Goal: Task Accomplishment & Management: Manage account settings

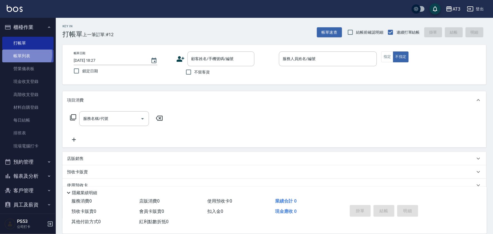
click at [23, 54] on link "帳單列表" at bounding box center [27, 56] width 51 height 13
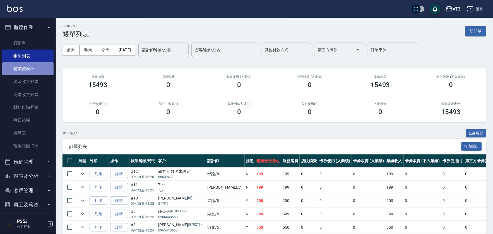
click at [37, 74] on link "營業儀表板" at bounding box center [27, 68] width 51 height 13
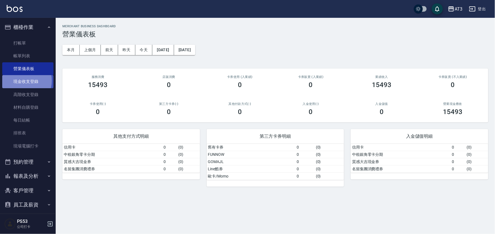
click at [20, 81] on link "現金收支登錄" at bounding box center [27, 81] width 51 height 13
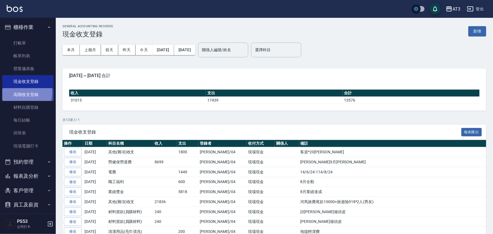
click at [23, 93] on link "高階收支登錄" at bounding box center [27, 94] width 51 height 13
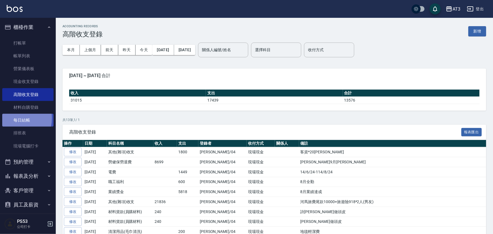
click at [10, 119] on link "每日結帳" at bounding box center [27, 120] width 51 height 13
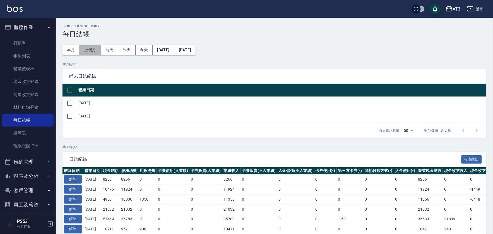
click at [84, 52] on button "上個月" at bounding box center [90, 50] width 21 height 10
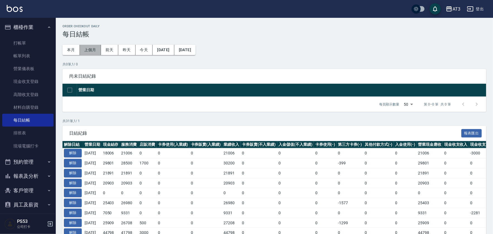
click at [96, 48] on button "上個月" at bounding box center [90, 50] width 21 height 10
click at [94, 45] on button "上個月" at bounding box center [90, 50] width 21 height 10
click at [95, 52] on button "上個月" at bounding box center [90, 50] width 21 height 10
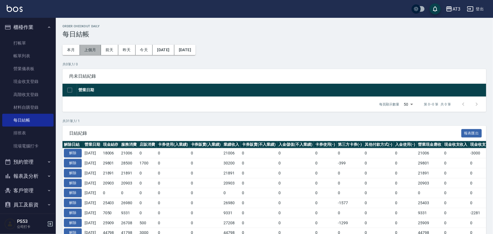
click at [95, 52] on button "上個月" at bounding box center [90, 50] width 21 height 10
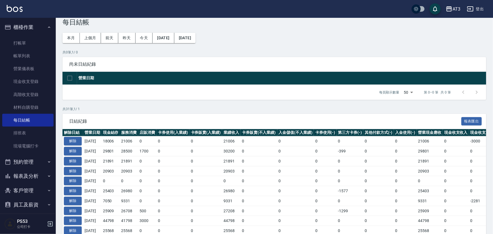
scroll to position [10, 0]
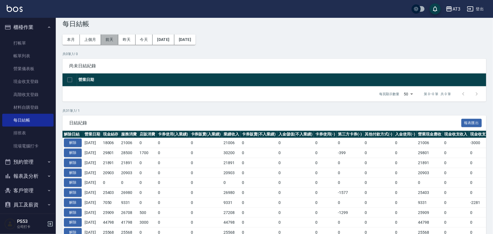
click at [109, 37] on button "前天" at bounding box center [109, 40] width 17 height 10
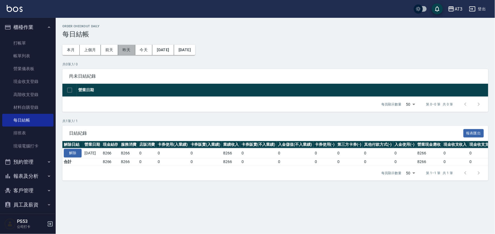
click at [127, 52] on button "昨天" at bounding box center [126, 50] width 17 height 10
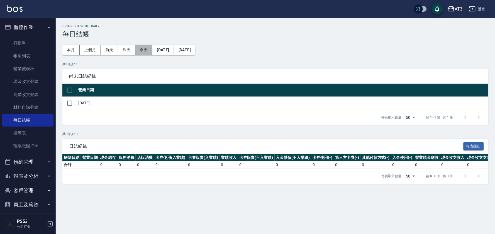
click at [149, 47] on button "今天" at bounding box center [144, 50] width 17 height 10
click at [170, 52] on button "[DATE]" at bounding box center [163, 50] width 21 height 10
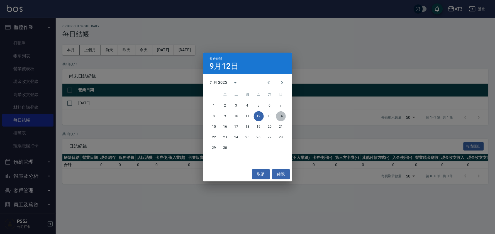
click at [282, 115] on button "14" at bounding box center [281, 117] width 10 height 10
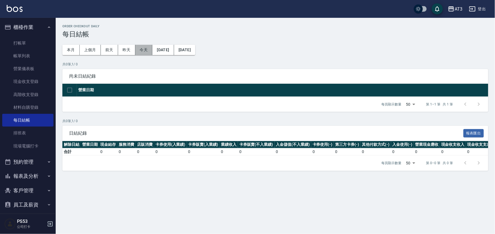
click at [151, 52] on button "今天" at bounding box center [144, 50] width 17 height 10
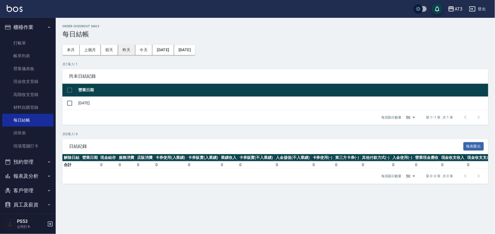
click at [133, 49] on button "昨天" at bounding box center [126, 50] width 17 height 10
click at [139, 50] on button "今天" at bounding box center [144, 50] width 17 height 10
click at [174, 48] on button "[DATE]" at bounding box center [163, 50] width 21 height 10
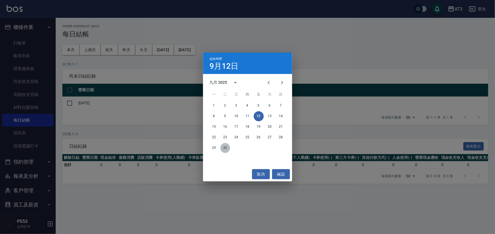
click at [225, 148] on button "30" at bounding box center [226, 148] width 10 height 10
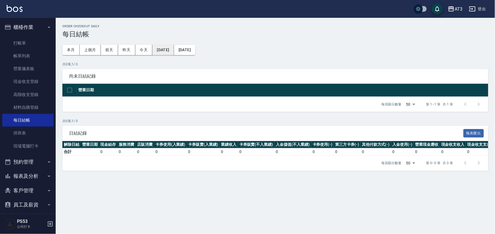
click at [169, 46] on button "[DATE]" at bounding box center [163, 50] width 21 height 10
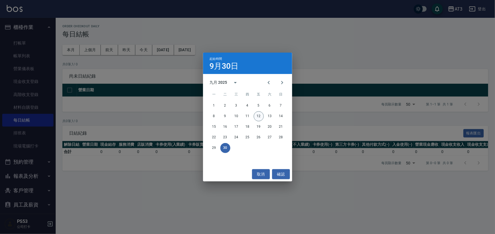
click at [257, 116] on button "12" at bounding box center [259, 117] width 10 height 10
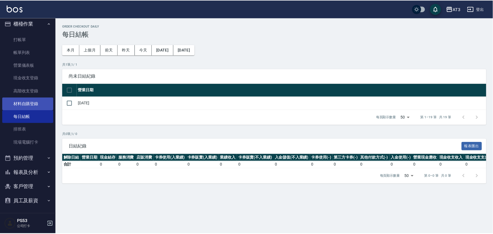
scroll to position [4, 0]
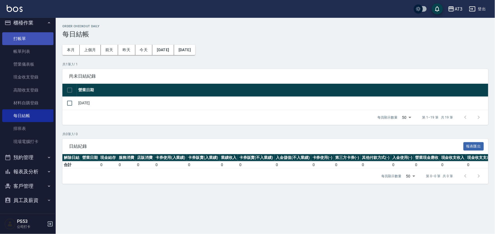
click at [26, 42] on link "打帳單" at bounding box center [27, 38] width 51 height 13
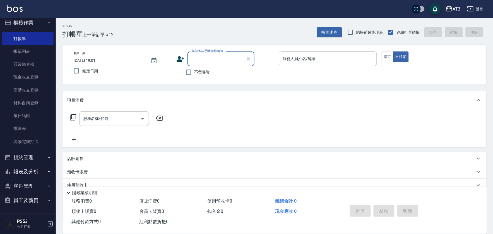
click at [176, 58] on icon at bounding box center [180, 59] width 8 height 8
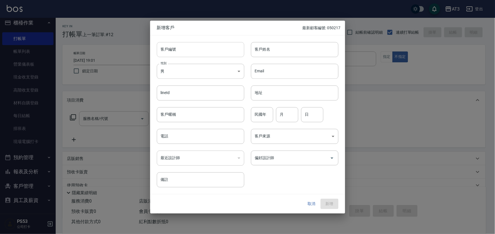
click at [200, 51] on input "客戶編號" at bounding box center [201, 49] width 88 height 15
type input "871111"
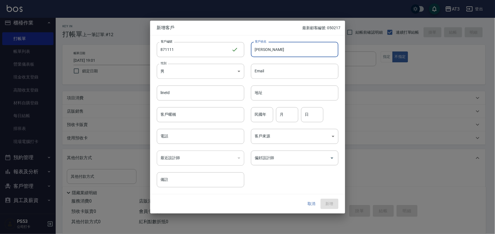
drag, startPoint x: 299, startPoint y: 52, endPoint x: 285, endPoint y: 54, distance: 14.6
click at [299, 52] on input "[PERSON_NAME]" at bounding box center [295, 49] width 88 height 15
type input "[PERSON_NAME]"
click at [264, 114] on input "民國年" at bounding box center [262, 114] width 22 height 15
type input "87"
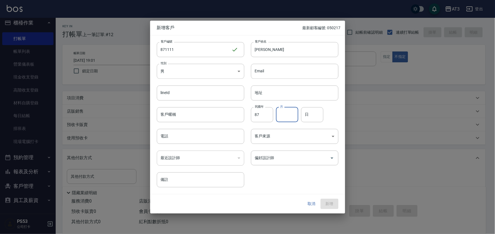
click at [283, 115] on input "月" at bounding box center [287, 114] width 22 height 15
type input "11"
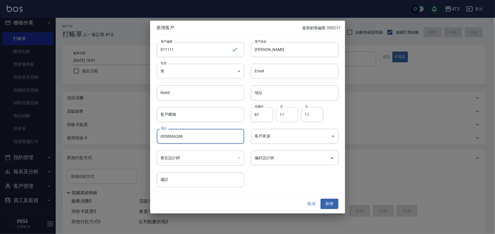
type input "0958966288"
click at [321, 199] on button "新增" at bounding box center [330, 204] width 18 height 10
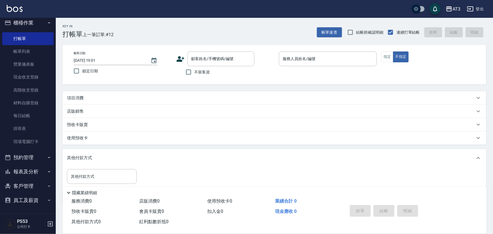
click at [182, 58] on icon at bounding box center [180, 59] width 8 height 6
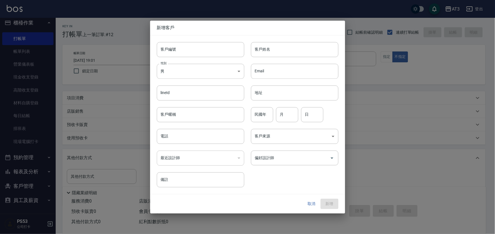
click at [182, 58] on div "性別 男 [DEMOGRAPHIC_DATA] 性別" at bounding box center [197, 68] width 94 height 22
click at [180, 51] on input "客戶編號" at bounding box center [201, 49] width 88 height 15
click at [203, 52] on input "94" at bounding box center [194, 49] width 75 height 15
type input "940306"
click at [297, 43] on input "客戶姓名" at bounding box center [295, 49] width 88 height 15
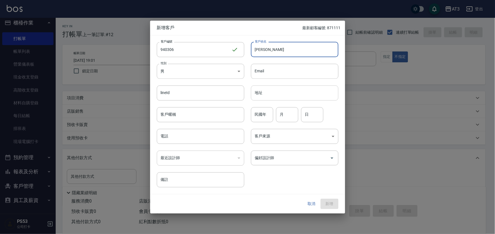
type input "[PERSON_NAME]"
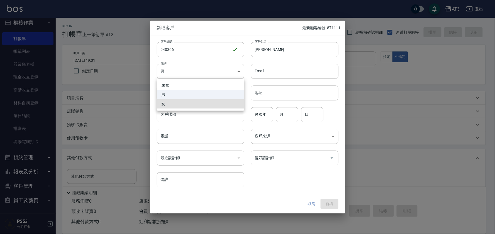
type input "[DEMOGRAPHIC_DATA]"
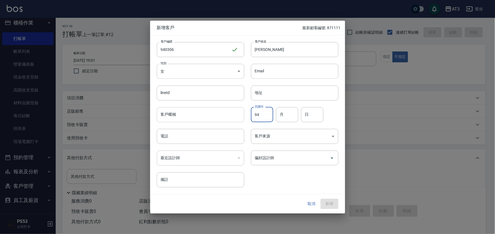
type input "94"
type input "03"
type input "06"
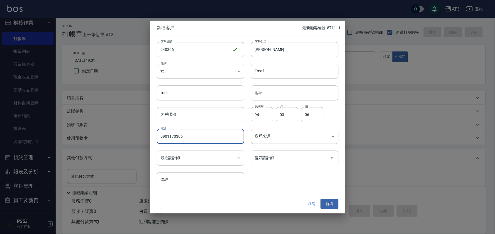
type input "0901170306"
click at [321, 199] on button "新增" at bounding box center [330, 204] width 18 height 10
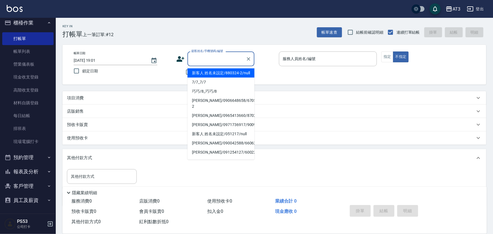
click at [217, 56] on input "顧客姓名/手機號碼/編號" at bounding box center [217, 59] width 54 height 10
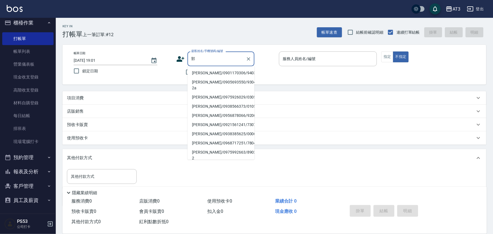
click at [194, 73] on li "[PERSON_NAME]/0901170306/940306" at bounding box center [220, 73] width 67 height 9
type input "[PERSON_NAME]/0901170306/940306"
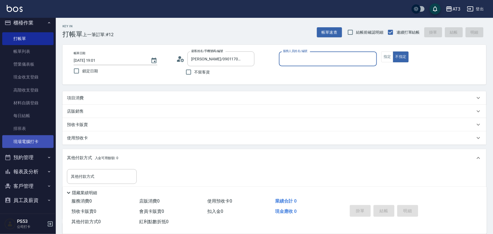
click at [32, 142] on link "現場電腦打卡" at bounding box center [27, 142] width 51 height 13
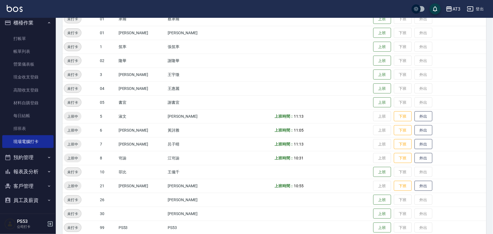
scroll to position [93, 0]
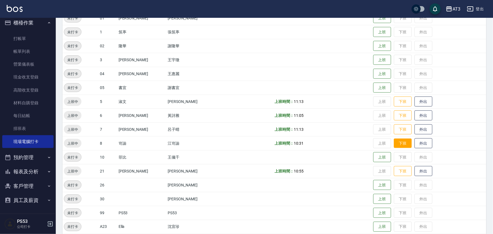
click at [394, 144] on button "下班" at bounding box center [403, 144] width 18 height 10
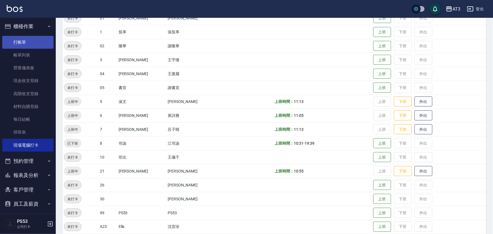
scroll to position [0, 0]
click at [17, 46] on link "打帳單" at bounding box center [27, 43] width 51 height 13
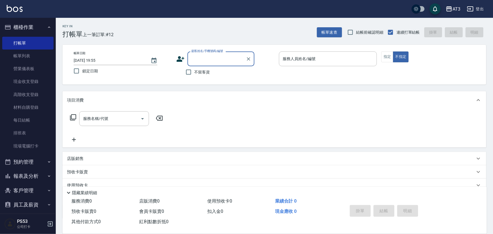
click at [181, 60] on icon at bounding box center [180, 59] width 8 height 8
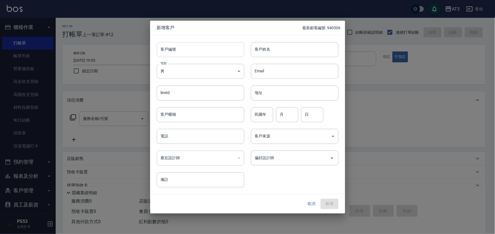
click at [190, 47] on input "客戶編號" at bounding box center [201, 49] width 88 height 15
type input "9"
click at [313, 204] on button "取消" at bounding box center [312, 204] width 18 height 10
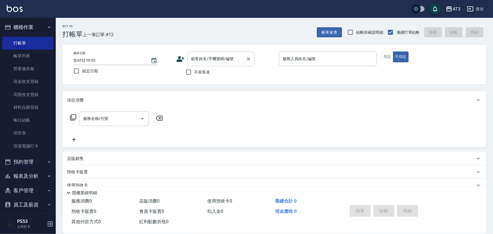
click at [202, 59] on input "顧客姓名/手機號碼/編號" at bounding box center [217, 59] width 54 height 10
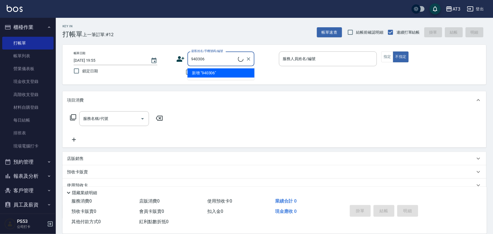
type input "[PERSON_NAME]/0901170306/940306"
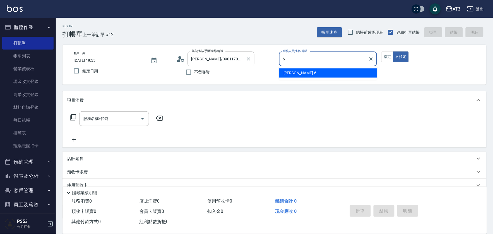
type input "6"
type button "false"
type input "詩雅-6"
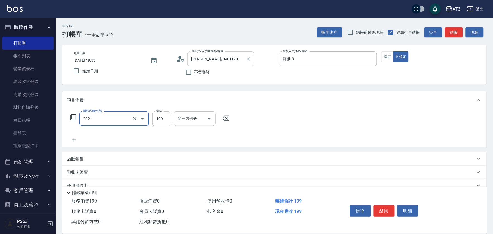
type input "不指定單剪(202)"
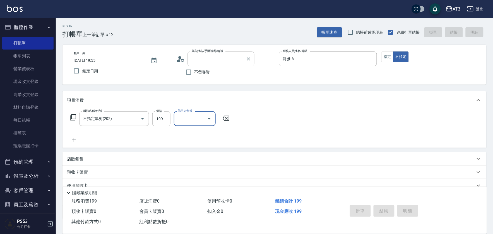
type input "9"
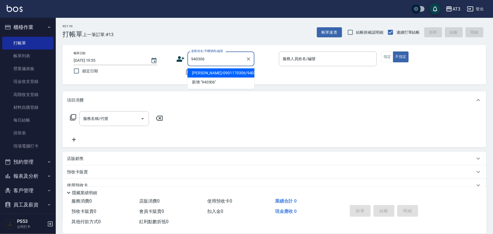
type input "[PERSON_NAME]/0901170306/940306"
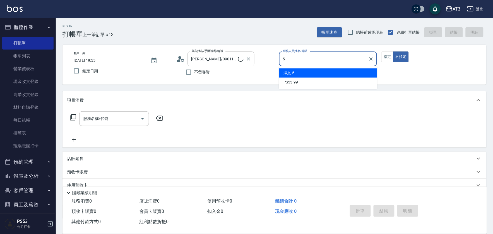
type input "淑文-5"
type input "新客人 姓名未設定/940306/null"
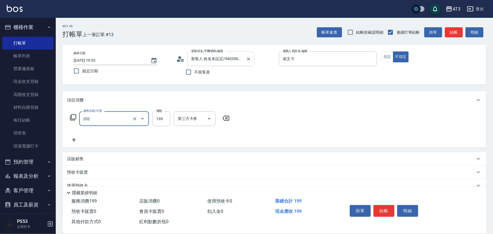
type input "不指定單剪(202)"
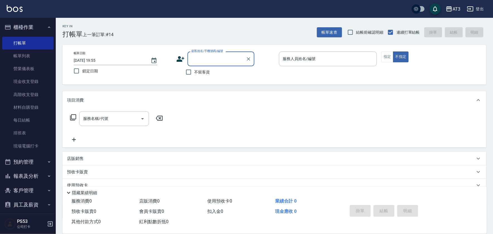
click at [184, 61] on icon at bounding box center [180, 59] width 8 height 8
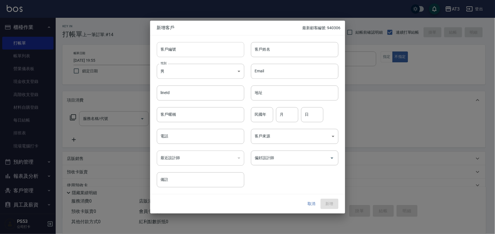
click at [190, 54] on input "客戶編號" at bounding box center [201, 49] width 88 height 15
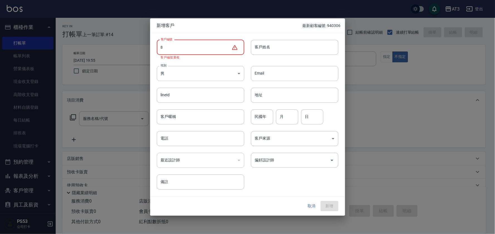
type input "8"
click at [311, 207] on button "取消" at bounding box center [312, 207] width 18 height 10
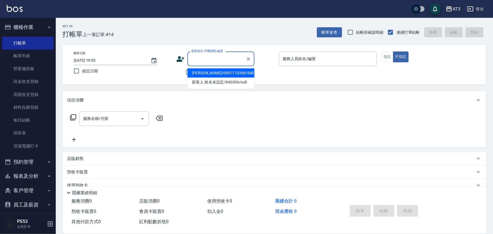
click at [218, 61] on input "顧客姓名/手機號碼/編號" at bounding box center [217, 59] width 54 height 10
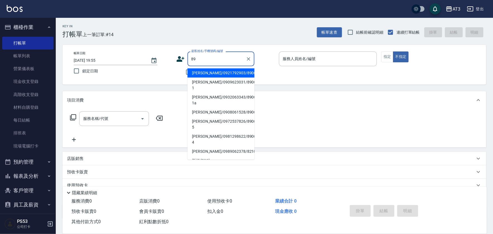
type input "8"
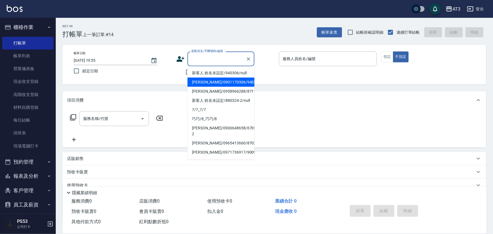
click at [178, 62] on icon at bounding box center [180, 59] width 8 height 8
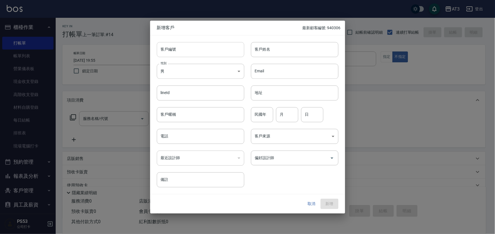
click at [205, 54] on input "客戶編號" at bounding box center [201, 49] width 88 height 15
type input "890623-2"
type input "[PERSON_NAME]"
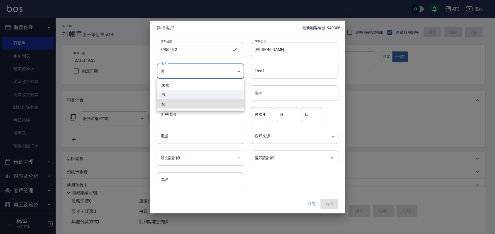
type input "[DEMOGRAPHIC_DATA]"
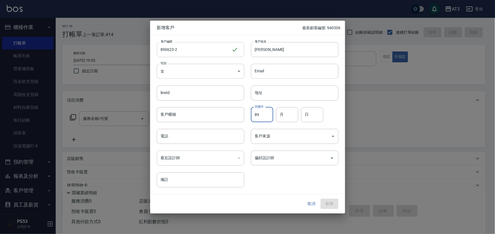
type input "89"
type input "6"
type input "23"
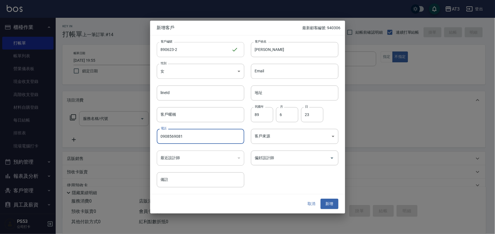
type input "0908569081"
click at [321, 199] on button "新增" at bounding box center [330, 204] width 18 height 10
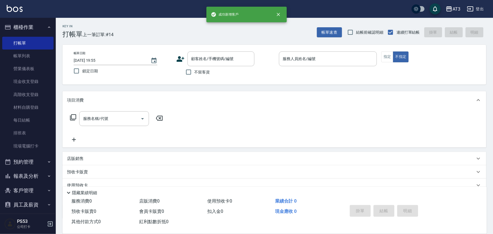
click at [173, 48] on div "帳單日期 [DATE] 19:55 鎖定日期 顧客姓名/手機號碼/編號 顧客姓名/手機號碼/編號 不留客資 服務人員姓名/編號 服務人員姓名/編號 指定 不指定" at bounding box center [274, 65] width 424 height 40
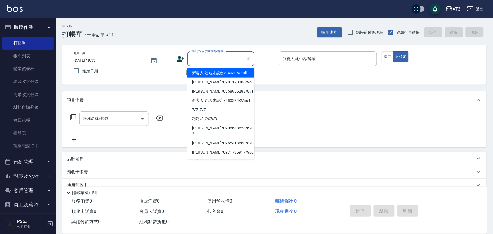
click at [200, 57] on input "顧客姓名/手機號碼/編號" at bounding box center [217, 59] width 54 height 10
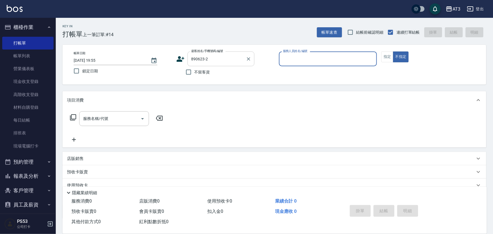
click at [393, 52] on button "不指定" at bounding box center [401, 57] width 16 height 11
type input "[PERSON_NAME]/0908569081/890623-2"
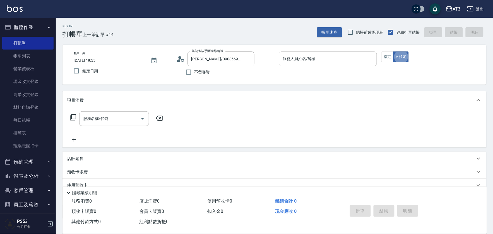
click at [328, 63] on input "服務人員姓名/編號" at bounding box center [327, 59] width 93 height 10
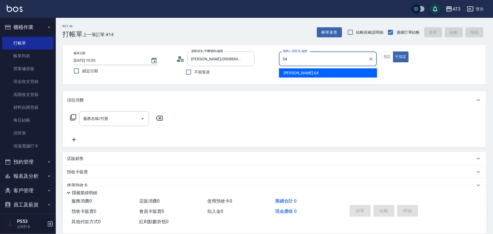
type input "惠麗-04"
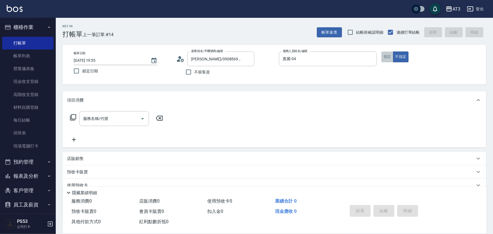
click at [384, 59] on button "指定" at bounding box center [387, 57] width 12 height 11
click at [104, 116] on div "服務名稱/代號 服務名稱/代號" at bounding box center [114, 119] width 70 height 15
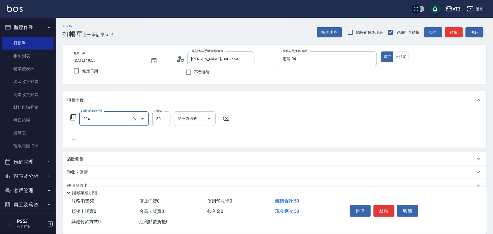
type input "修眉毛(204)"
type input "100"
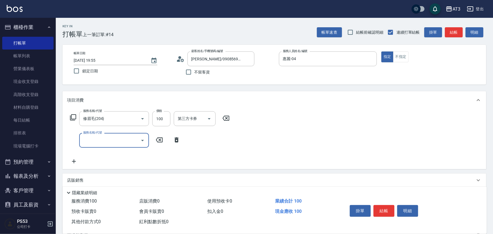
click at [10, 10] on img at bounding box center [15, 8] width 16 height 7
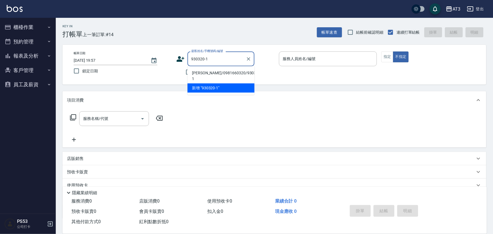
type input "[PERSON_NAME]/0981660320/930320-1"
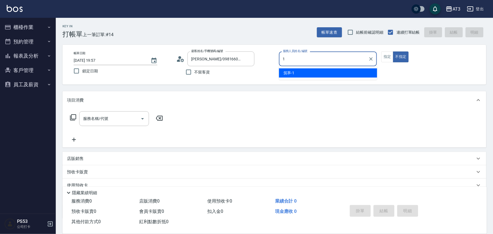
type input "1"
type button "false"
type input "筑葶-1"
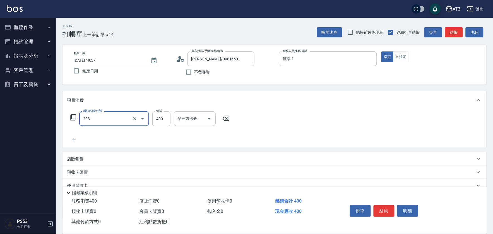
type input "指定單剪(203)"
type input "200"
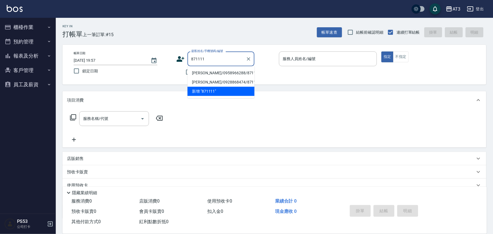
type input "[PERSON_NAME]/0958966288/871111"
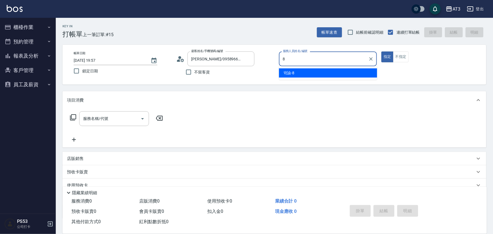
type input "岢諭-8"
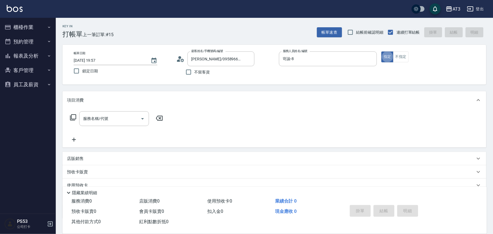
type button "true"
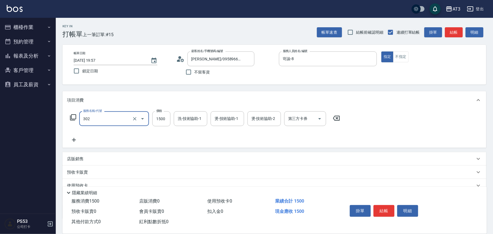
type input "設計燙髮(302)"
type input "2500"
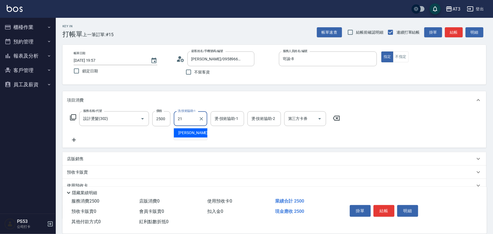
type input "[PERSON_NAME]-21"
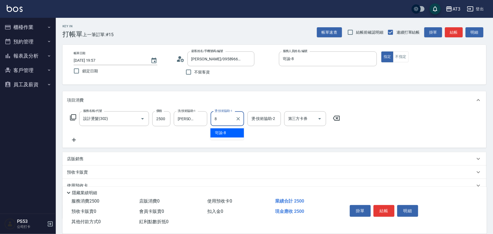
type input "岢諭-8"
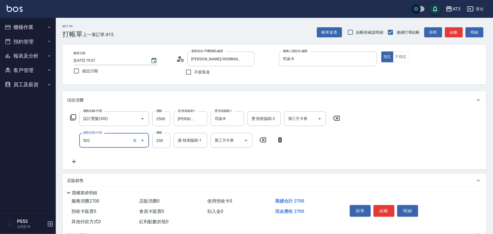
type input "自備護髮(502)"
type input "400"
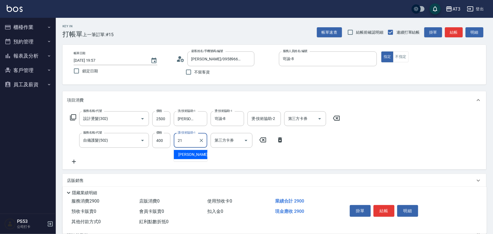
type input "[PERSON_NAME]-21"
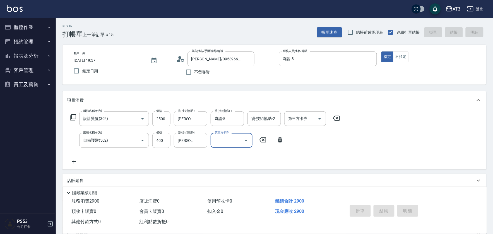
type input "[DATE] 19:58"
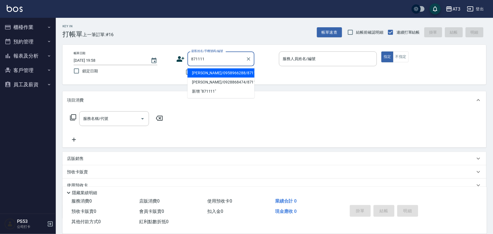
type input "[PERSON_NAME]/0958966288/871111"
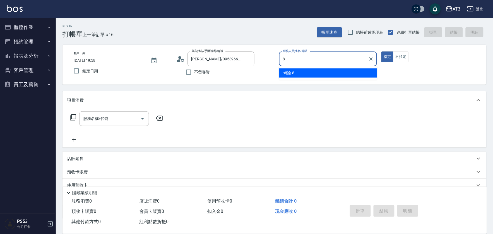
type input "岢諭-8"
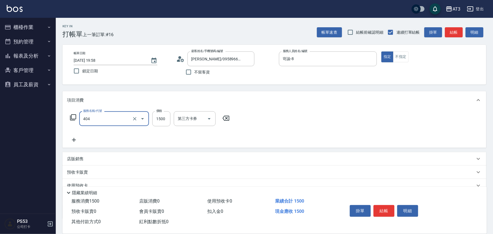
type input "設計染髮(404)"
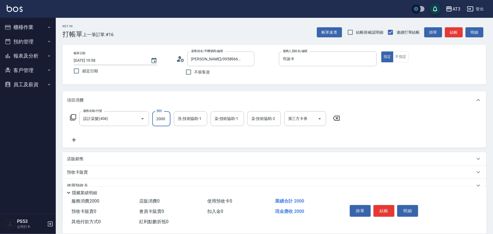
type input "2000"
type input "[PERSON_NAME]-21"
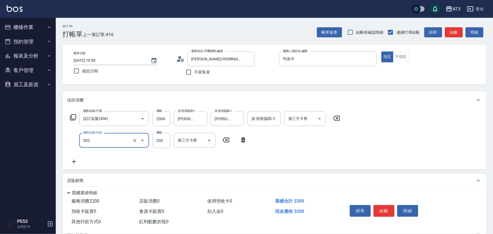
type input "自備護髮(502)"
type input "400"
type input "[PERSON_NAME]-21"
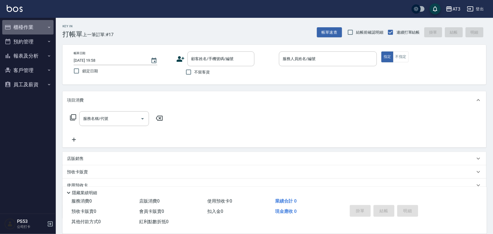
click at [11, 25] on button "櫃檯作業" at bounding box center [27, 27] width 51 height 14
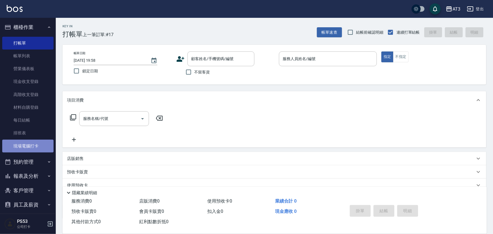
click at [34, 146] on link "現場電腦打卡" at bounding box center [27, 146] width 51 height 13
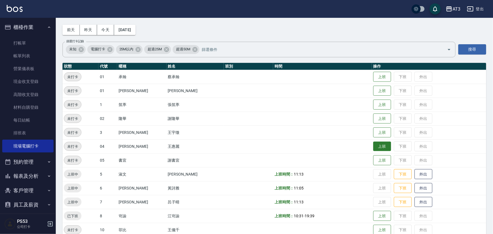
scroll to position [31, 0]
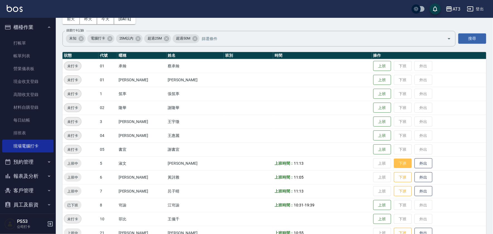
click at [396, 162] on button "下班" at bounding box center [403, 164] width 18 height 10
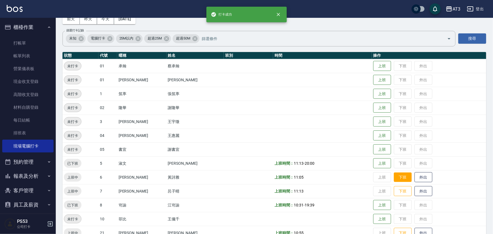
click at [394, 180] on button "下班" at bounding box center [403, 178] width 18 height 10
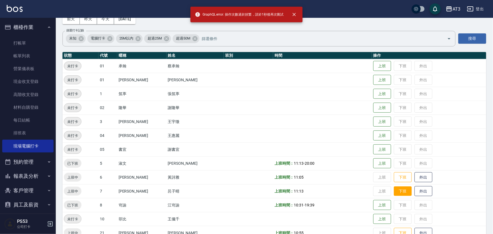
click at [394, 193] on button "下班" at bounding box center [403, 192] width 18 height 10
click at [394, 182] on button "下班" at bounding box center [403, 178] width 18 height 10
click at [394, 189] on button "下班" at bounding box center [403, 192] width 18 height 10
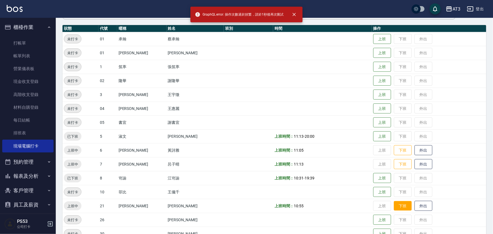
scroll to position [93, 0]
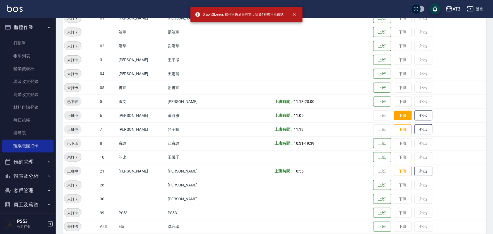
click at [394, 120] on button "下班" at bounding box center [403, 116] width 18 height 10
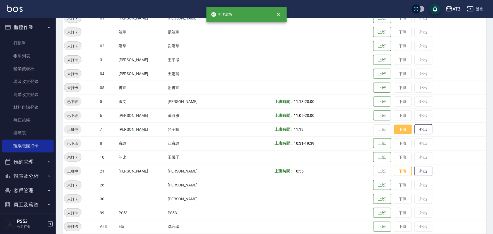
click at [394, 132] on button "下班" at bounding box center [403, 130] width 18 height 10
click at [396, 171] on button "下班" at bounding box center [403, 172] width 18 height 10
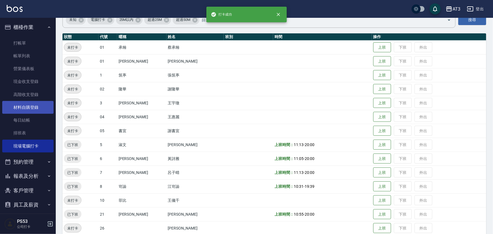
scroll to position [0, 0]
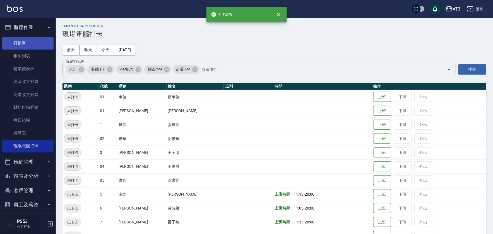
click at [28, 42] on link "打帳單" at bounding box center [27, 43] width 51 height 13
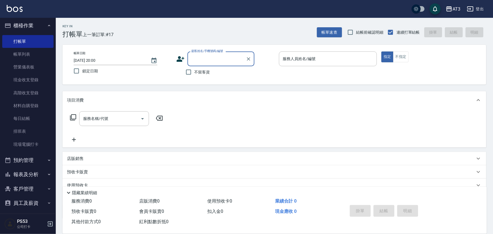
scroll to position [4, 0]
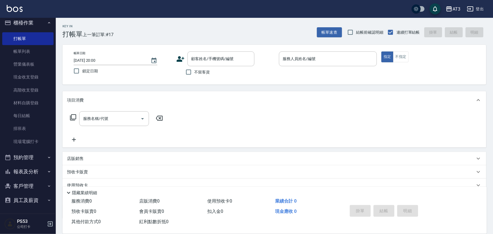
drag, startPoint x: 34, startPoint y: 142, endPoint x: 35, endPoint y: 160, distance: 17.6
drag, startPoint x: 35, startPoint y: 160, endPoint x: 36, endPoint y: 168, distance: 7.6
click at [36, 168] on button "報表及分析" at bounding box center [27, 172] width 51 height 14
click at [35, 170] on button "報表及分析" at bounding box center [27, 172] width 51 height 14
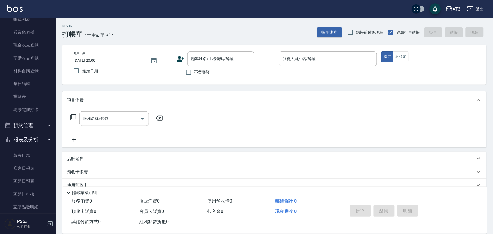
scroll to position [98, 0]
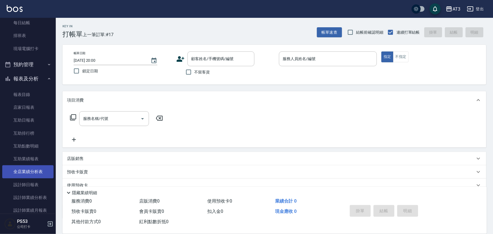
click at [42, 178] on link "全店業績分析表" at bounding box center [27, 172] width 51 height 13
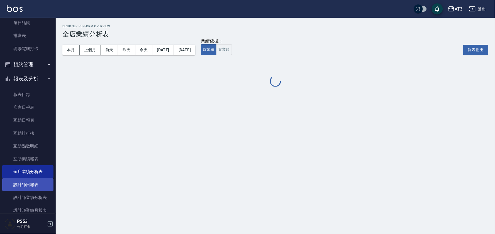
click at [42, 183] on link "設計師日報表" at bounding box center [27, 185] width 51 height 13
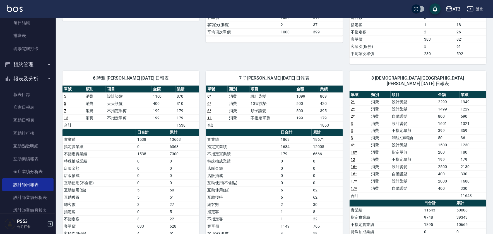
scroll to position [217, 0]
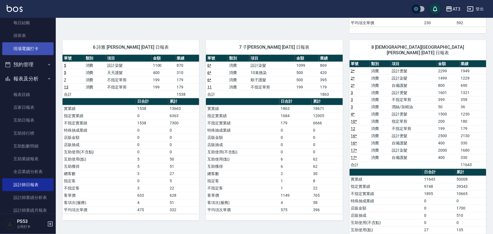
click at [30, 48] on link "現場電腦打卡" at bounding box center [27, 48] width 51 height 13
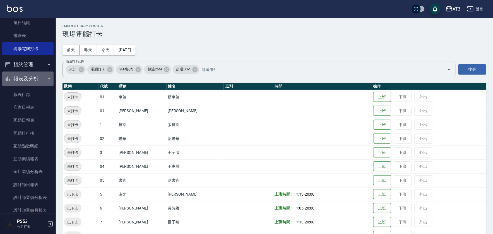
click at [28, 79] on button "報表及分析" at bounding box center [27, 79] width 51 height 14
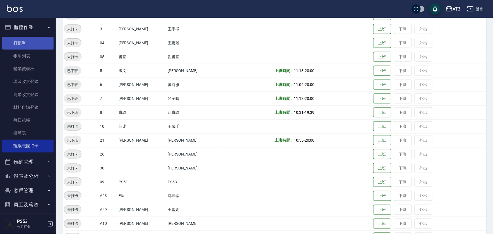
click at [27, 45] on link "打帳單" at bounding box center [27, 43] width 51 height 13
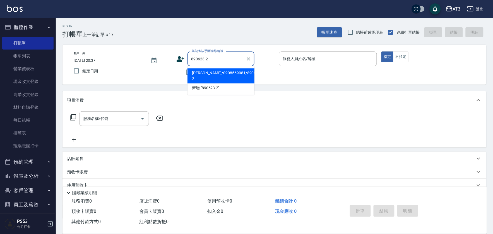
type input "[PERSON_NAME]/0908569081/890623-2"
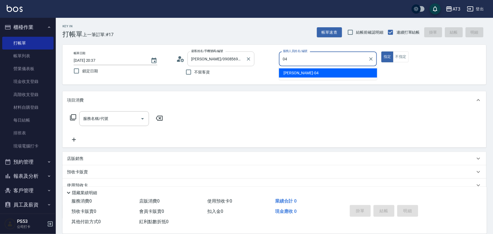
type input "04"
type button "true"
type input "惠麗-04"
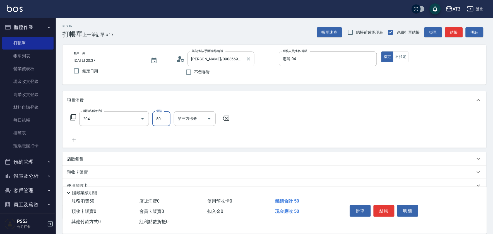
type input "修眉毛(204)"
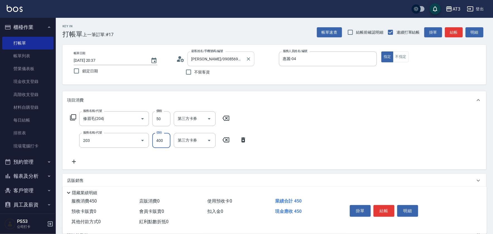
type input "指定單剪(203)"
type input "199"
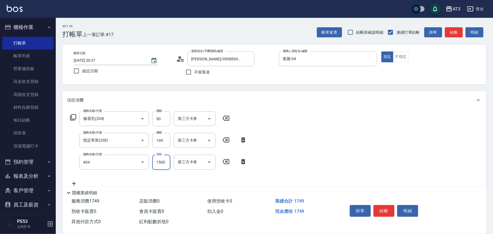
type input "設計染髮(404)"
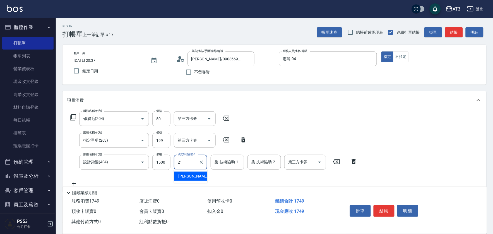
type input "[PERSON_NAME]-21"
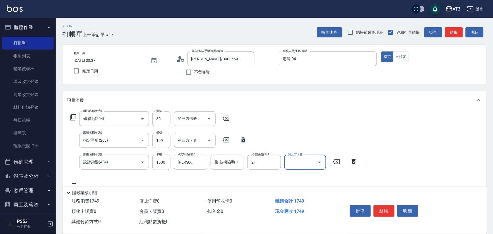
type input "[PERSON_NAME]-21"
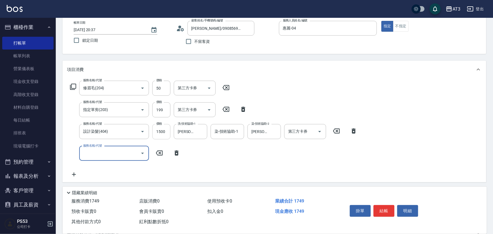
scroll to position [31, 0]
type input "順子護髮(504)"
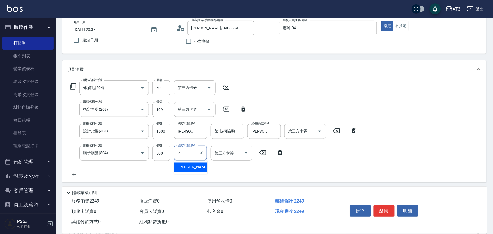
type input "[PERSON_NAME]-21"
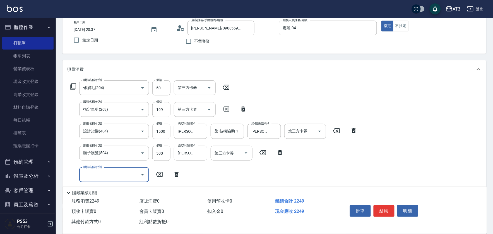
click at [161, 128] on input "1500" at bounding box center [161, 131] width 18 height 15
type input "1700"
click at [163, 89] on input "50" at bounding box center [161, 88] width 18 height 15
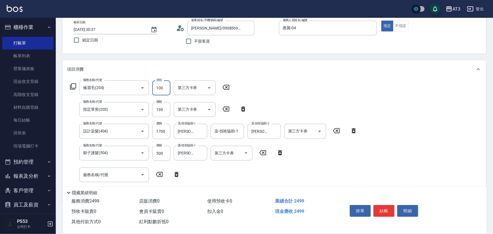
type input "100"
click at [386, 209] on button "結帳" at bounding box center [383, 211] width 21 height 12
type input "[DATE] 20:38"
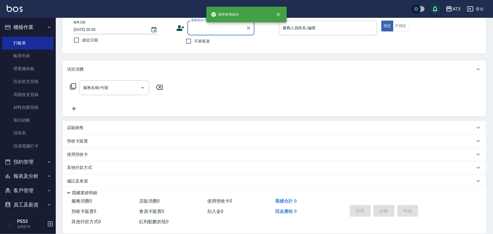
scroll to position [0, 0]
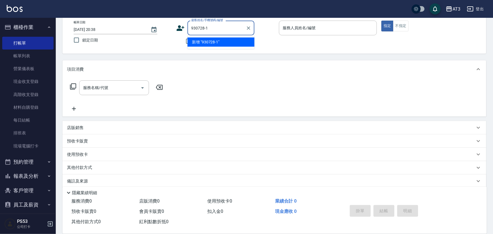
type input "930728-1"
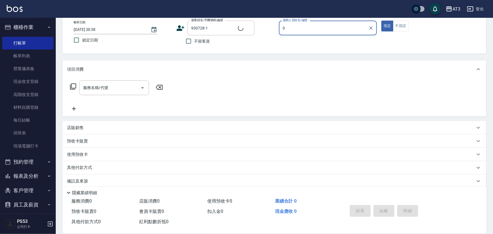
type input "04"
type input "[PERSON_NAME]/0976286805/930728-1"
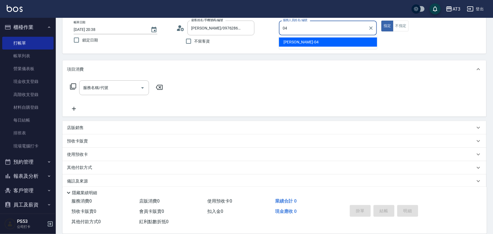
type input "惠麗-04"
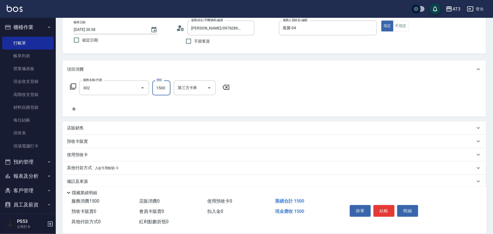
type input "設計燙髮(302)"
type input "150021"
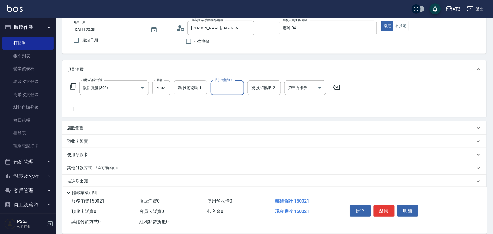
scroll to position [0, 0]
type input "[PERSON_NAME]-21"
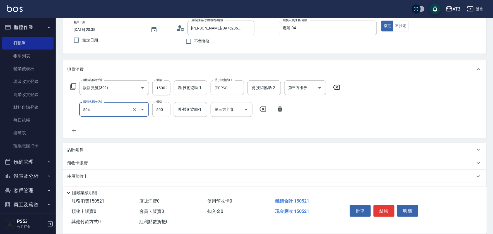
type input "順子護髮(504)"
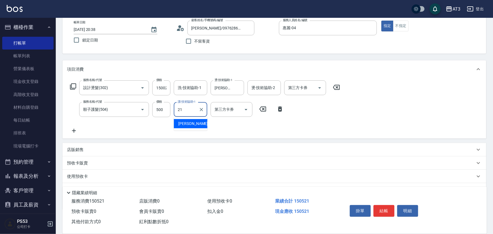
type input "[PERSON_NAME]-21"
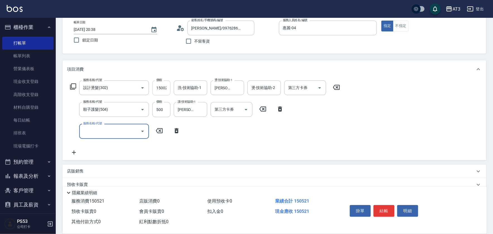
click at [162, 88] on input "150021" at bounding box center [161, 88] width 18 height 15
type input "1500"
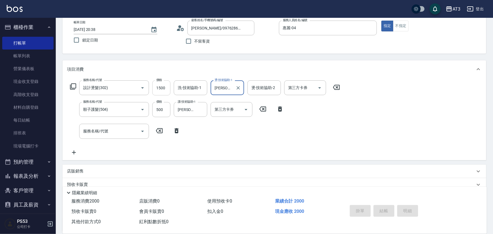
type input "[DATE] 20:39"
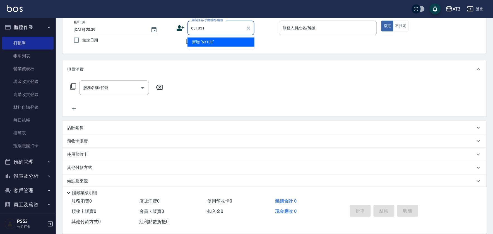
type input "631031"
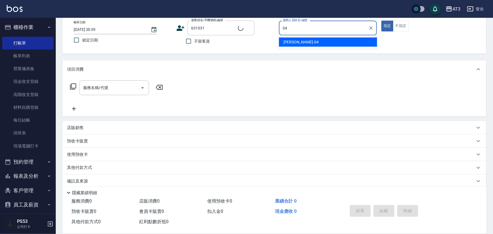
type input "04"
type input "[PERSON_NAME]/0917269558/631031"
type input "惠麗-04"
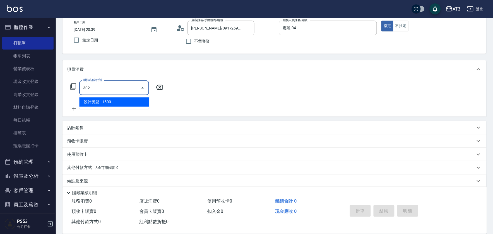
type input "設計燙髮(302)"
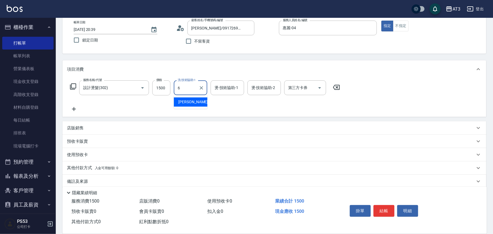
type input "詩雅-6"
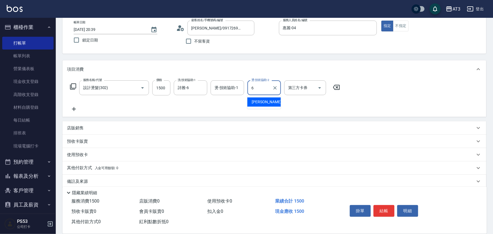
type input "詩雅-6"
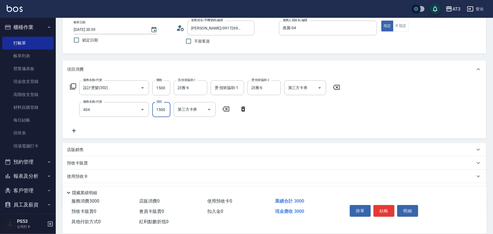
type input "設計染髮(404)"
type input "999"
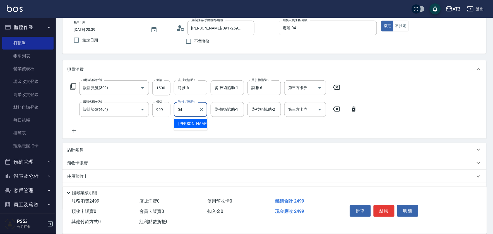
type input "惠麗-04"
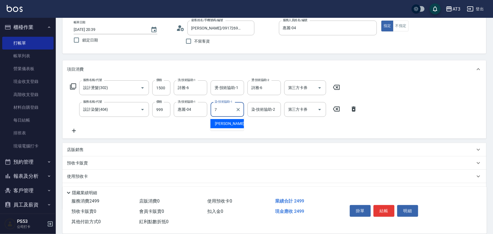
type input "子晴-7"
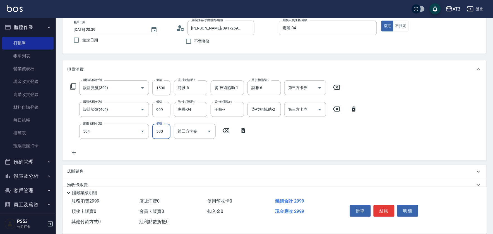
type input "順子護髮(504)"
type input "6"
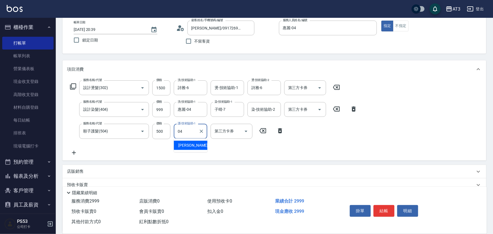
type input "惠麗-04"
click at [166, 107] on input "999" at bounding box center [161, 109] width 18 height 15
type input "1000"
click at [381, 211] on button "結帳" at bounding box center [383, 211] width 21 height 12
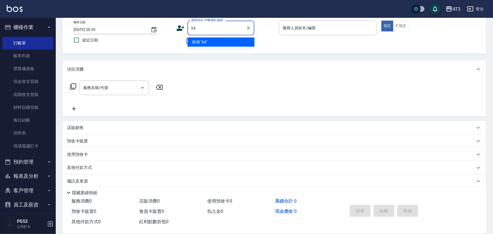
type input "04"
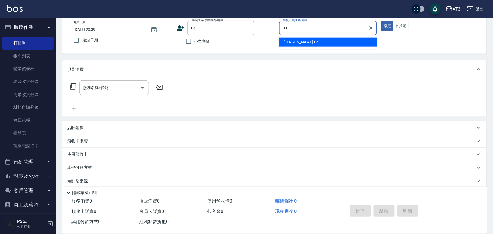
type input "惠麗-04"
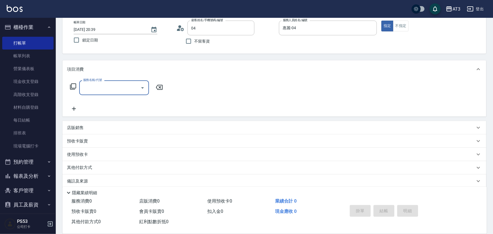
type input "[PERSON_NAME]/04_[PERSON_NAME]/04"
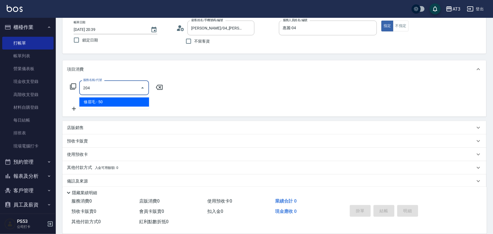
type input "修眉毛(204)"
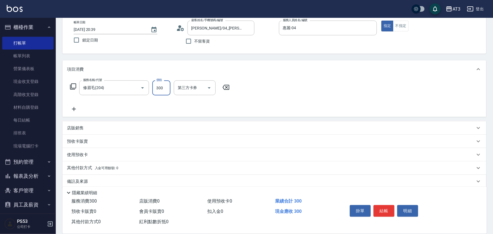
type input "300"
click at [385, 209] on button "結帳" at bounding box center [383, 211] width 21 height 12
type input "[DATE] 20:40"
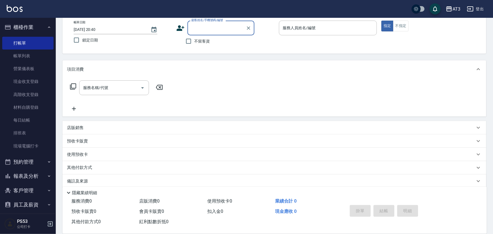
click at [33, 177] on button "報表及分析" at bounding box center [27, 176] width 51 height 14
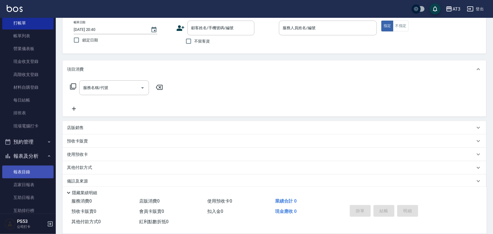
scroll to position [31, 0]
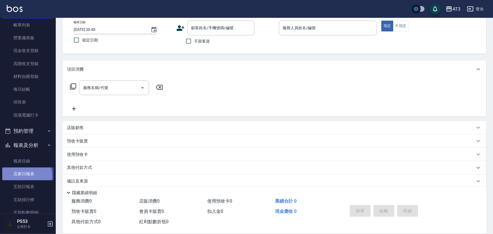
click at [20, 176] on link "店家日報表" at bounding box center [27, 174] width 51 height 13
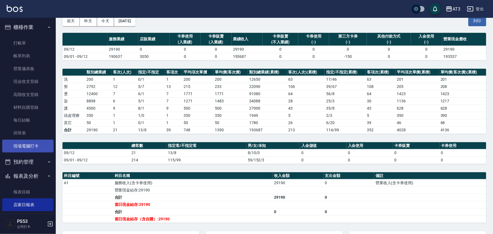
click at [35, 148] on link "現場電腦打卡" at bounding box center [27, 146] width 51 height 13
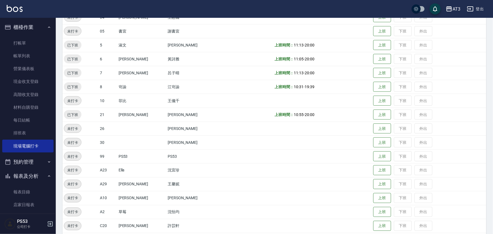
scroll to position [169, 0]
